Goal: Task Accomplishment & Management: Manage account settings

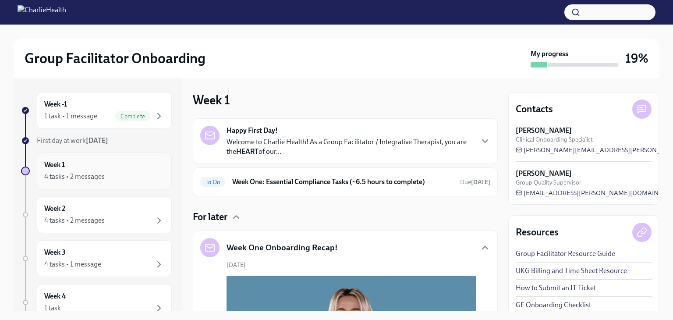
click at [61, 167] on h6 "Week 1" at bounding box center [54, 165] width 21 height 10
click at [58, 165] on h6 "Week 1" at bounding box center [54, 165] width 21 height 10
click at [56, 174] on div "4 tasks • 2 messages" at bounding box center [74, 177] width 60 height 10
click at [56, 184] on div "Week 1 4 tasks • 2 messages" at bounding box center [104, 171] width 135 height 37
click at [55, 182] on div "Week 1 4 tasks • 2 messages" at bounding box center [104, 171] width 135 height 37
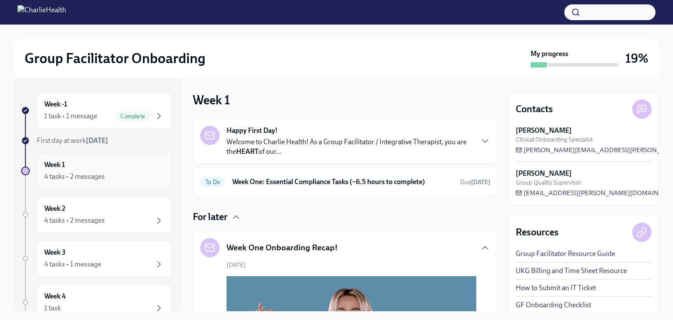
click at [53, 173] on div "4 tasks • 2 messages" at bounding box center [74, 177] width 60 height 10
click at [548, 149] on span "[PERSON_NAME][EMAIL_ADDRESS][PERSON_NAME][DOMAIN_NAME]" at bounding box center [625, 150] width 219 height 9
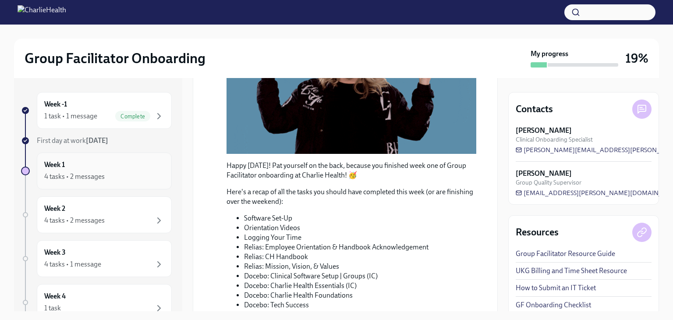
click at [57, 164] on h6 "Week 1" at bounding box center [54, 165] width 21 height 10
click at [58, 176] on div "4 tasks • 2 messages" at bounding box center [74, 177] width 60 height 10
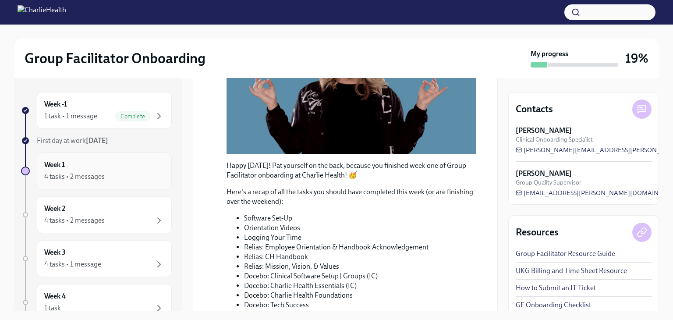
click at [60, 175] on div "4 tasks • 2 messages" at bounding box center [74, 177] width 60 height 10
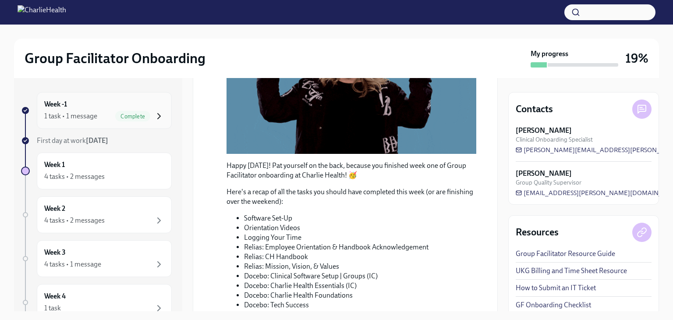
click at [154, 117] on icon "button" at bounding box center [159, 116] width 11 height 11
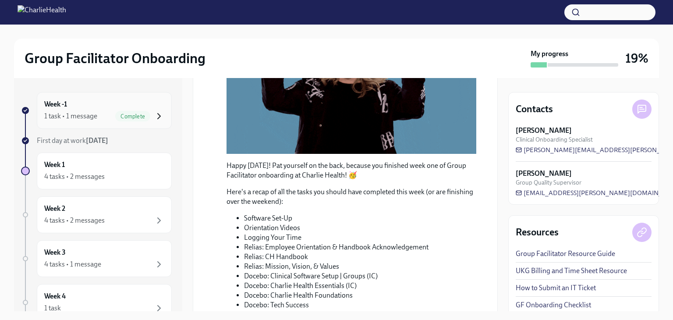
scroll to position [64, 0]
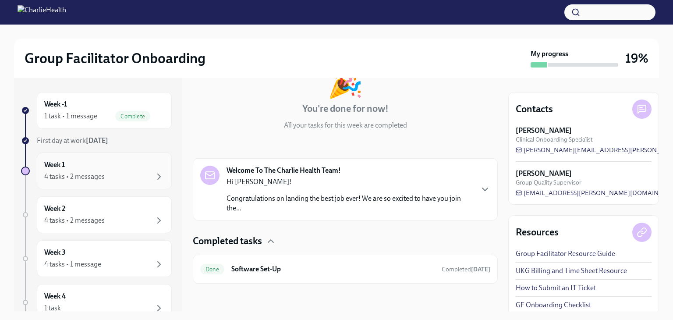
click at [56, 169] on div "Week 1 4 tasks • 2 messages" at bounding box center [104, 171] width 120 height 22
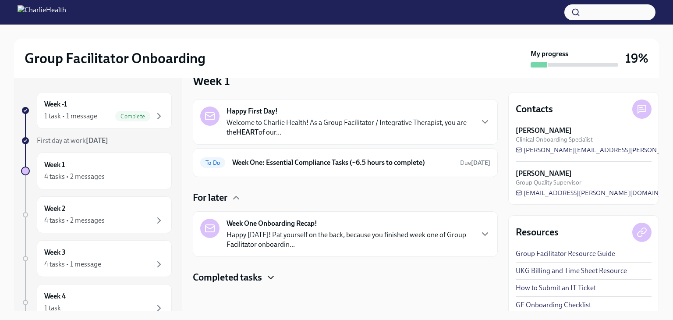
click at [270, 274] on icon "button" at bounding box center [271, 277] width 11 height 11
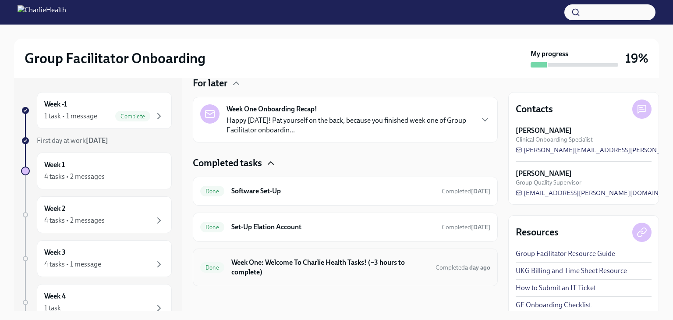
scroll to position [135, 0]
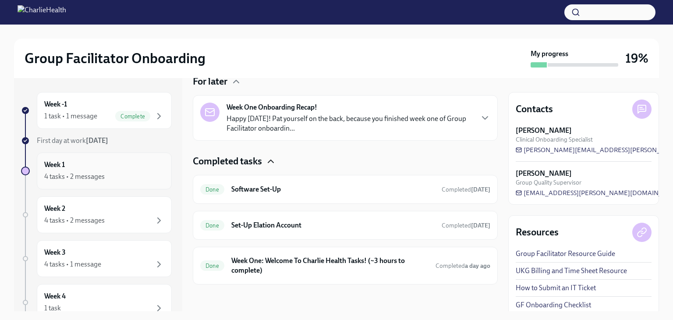
click at [82, 176] on div "4 tasks • 2 messages" at bounding box center [74, 177] width 60 height 10
click at [77, 220] on div "4 tasks • 2 messages" at bounding box center [74, 221] width 60 height 10
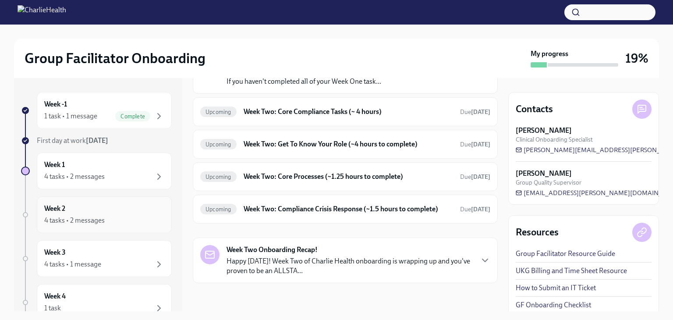
scroll to position [76, 0]
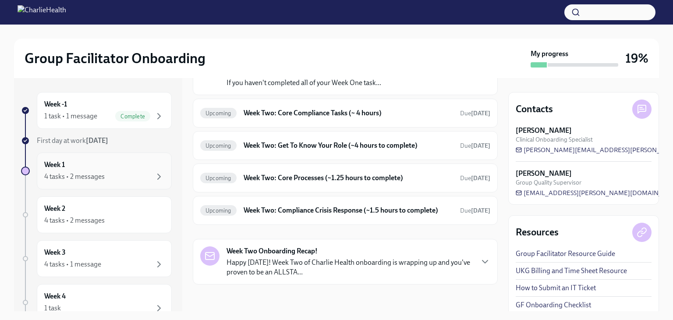
click at [91, 176] on div "4 tasks • 2 messages" at bounding box center [74, 177] width 60 height 10
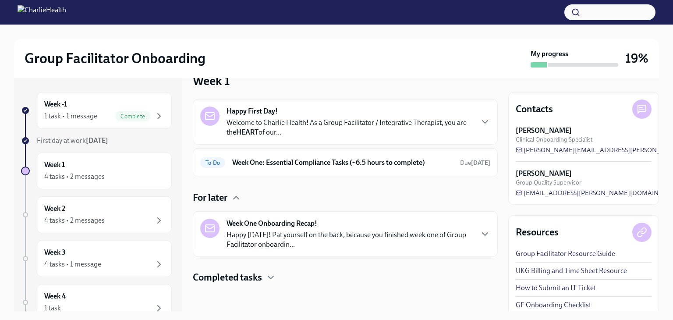
click at [212, 225] on rect at bounding box center [210, 228] width 9 height 7
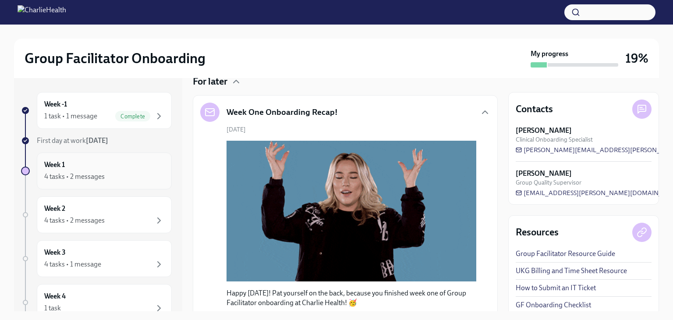
click at [69, 177] on div "4 tasks • 2 messages" at bounding box center [74, 177] width 60 height 10
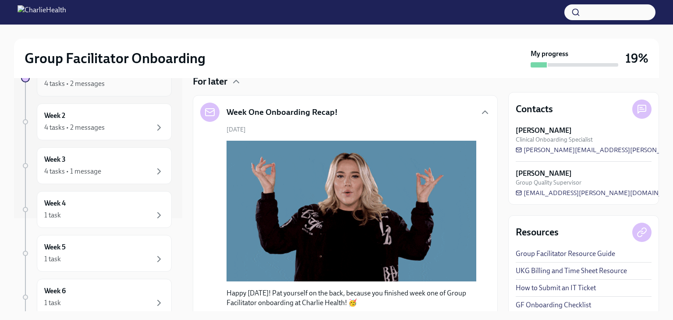
scroll to position [0, 0]
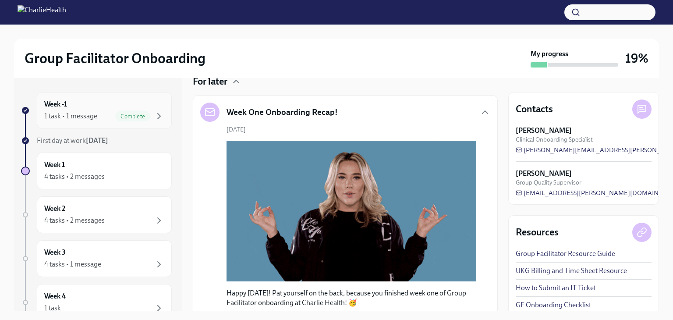
click at [76, 110] on div "Week -1 1 task • 1 message Complete" at bounding box center [104, 111] width 120 height 22
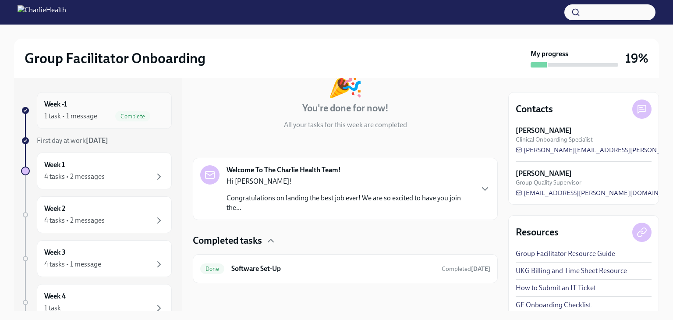
scroll to position [64, 0]
